Goal: Navigation & Orientation: Find specific page/section

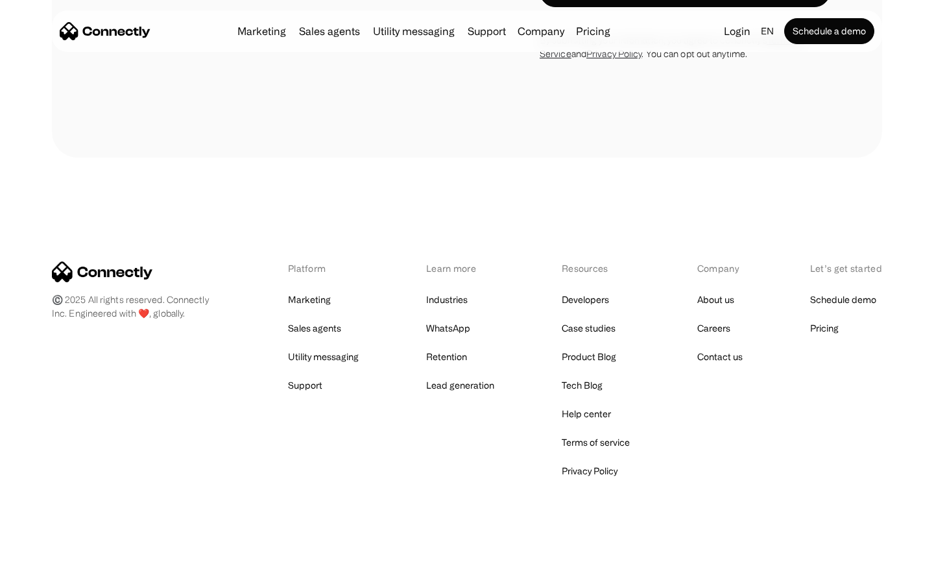
scroll to position [1901, 0]
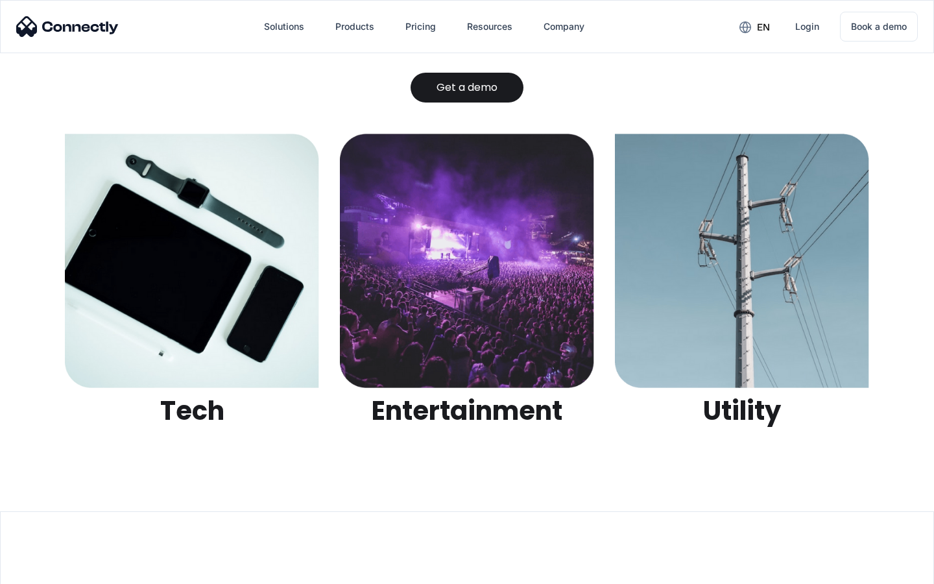
scroll to position [4092, 0]
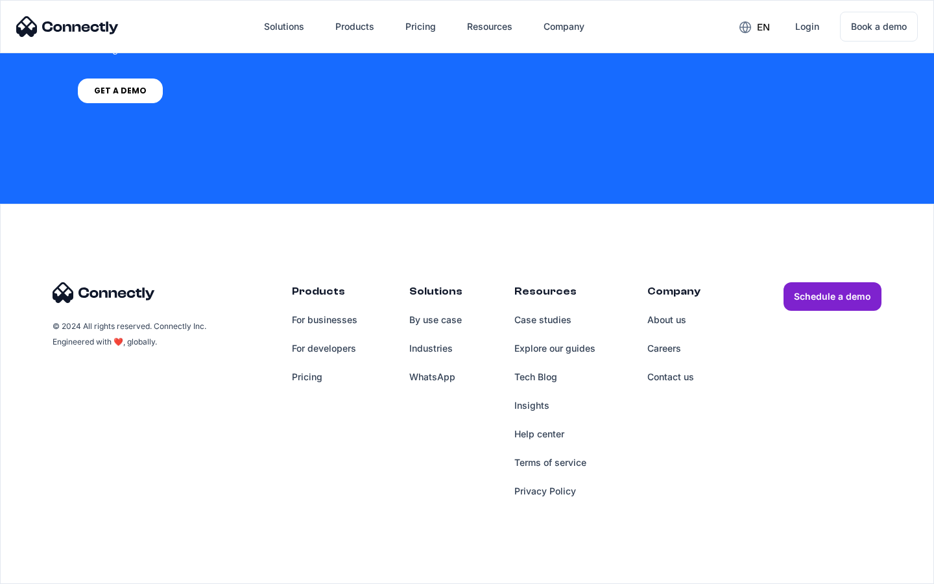
scroll to position [5347, 0]
